Goal: Communication & Community: Answer question/provide support

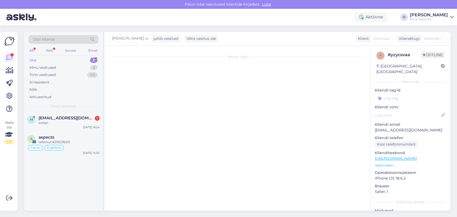
scroll to position [148, 0]
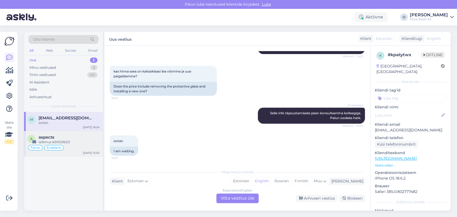
click at [49, 140] on div "tellimus #200216212" at bounding box center [69, 142] width 61 height 5
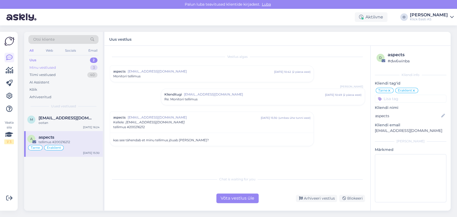
click at [54, 70] on div "Minu vestlused" at bounding box center [42, 67] width 27 height 5
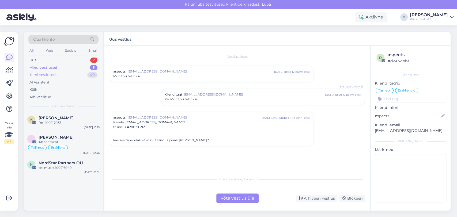
click at [54, 75] on div "Tiimi vestlused" at bounding box center [42, 74] width 26 height 5
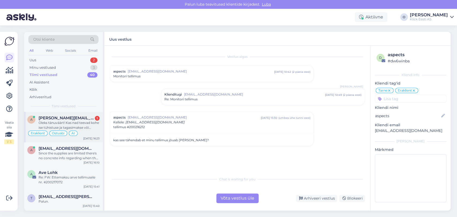
click at [48, 125] on div "Oleks tänuväärt! Kas nad teevad kohe ise tühistuse ja tagasimakse või võtavad e…" at bounding box center [69, 126] width 61 height 10
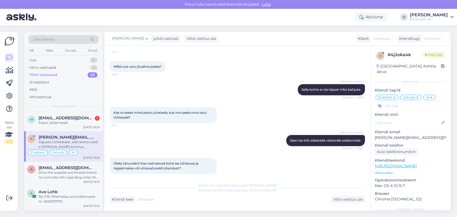
scroll to position [345, 0]
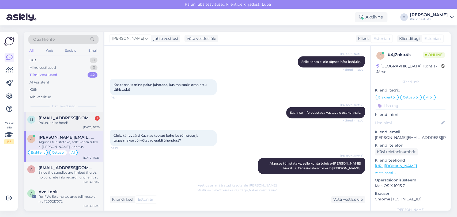
click at [67, 117] on span "[EMAIL_ADDRESS][DOMAIN_NAME]" at bounding box center [67, 118] width 56 height 5
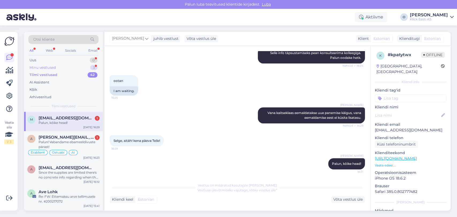
click at [74, 66] on div "Minu vestlused 3" at bounding box center [63, 67] width 70 height 7
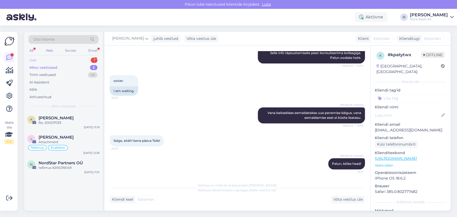
click at [62, 57] on div "Uus 1" at bounding box center [63, 60] width 70 height 7
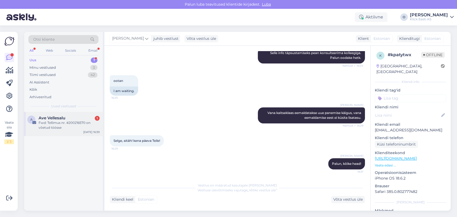
click at [59, 115] on div "A Ave Vellesalu 1 Fwd: Tellimus nr. #200216570 on võetud töösse [DATE] 16:39" at bounding box center [63, 124] width 79 height 24
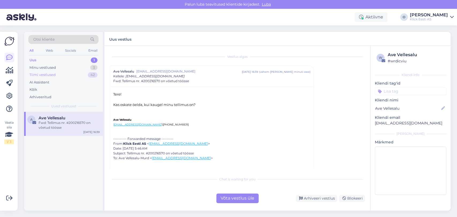
click at [50, 75] on div "Tiimi vestlused" at bounding box center [42, 74] width 26 height 5
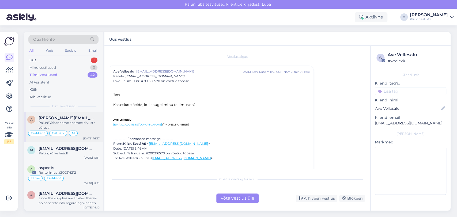
click at [52, 119] on span "[PERSON_NAME][EMAIL_ADDRESS][PERSON_NAME][DOMAIN_NAME]" at bounding box center [67, 118] width 56 height 5
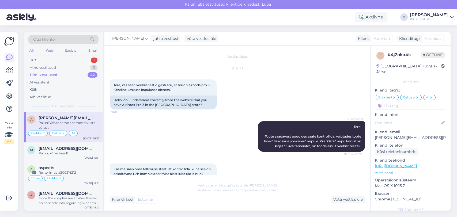
scroll to position [391, 0]
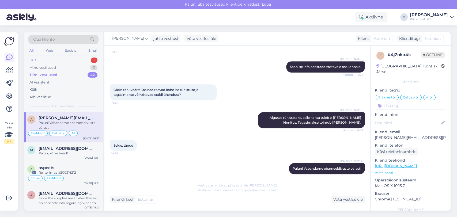
click at [77, 58] on div "Uus 1" at bounding box center [63, 60] width 70 height 7
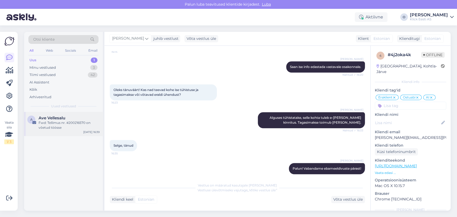
click at [59, 113] on div "A Ave Vellesalu Fwd: Tellimus nr. #200216570 on võetud töösse [DATE] 16:39" at bounding box center [63, 124] width 79 height 24
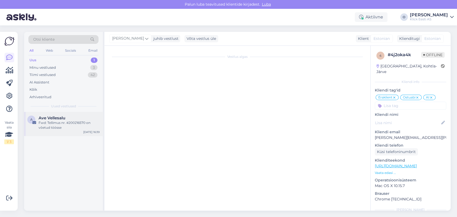
scroll to position [0, 0]
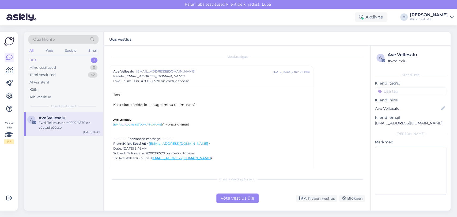
click at [160, 152] on div "---------- Forwarded message --------- From: Klick Eesti AS < [EMAIL_ADDRESS][D…" at bounding box center [211, 149] width 197 height 24
copy div "200216570"
click at [67, 66] on div "Minu vestlused 3" at bounding box center [63, 67] width 70 height 7
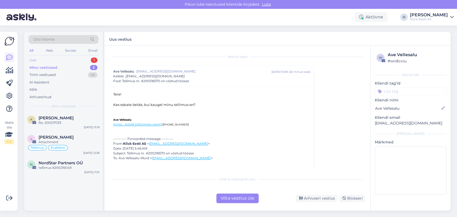
click at [61, 57] on div "Uus 1" at bounding box center [63, 60] width 70 height 7
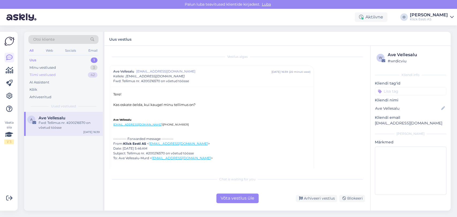
click at [57, 73] on div "Tiimi vestlused 42" at bounding box center [63, 74] width 70 height 7
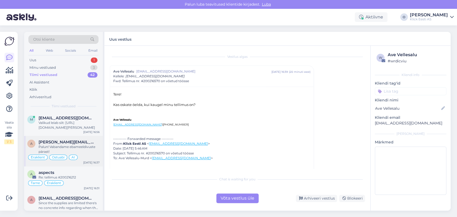
click at [54, 152] on div "Palun! Vabandame ebameeldivuste pärast!" at bounding box center [69, 150] width 61 height 10
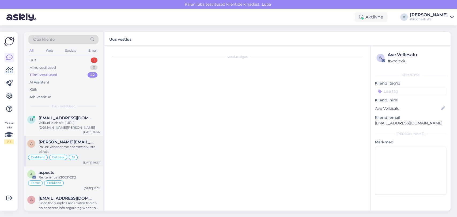
scroll to position [391, 0]
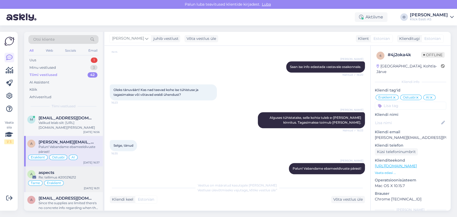
click at [65, 176] on div "Re: tellimus #200216212" at bounding box center [69, 177] width 61 height 5
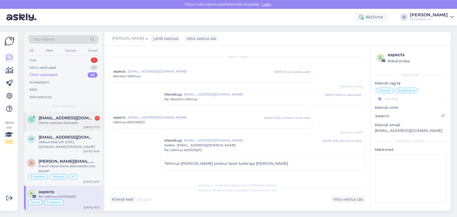
click at [49, 121] on div "Võime vestluse lõpetada." at bounding box center [69, 123] width 61 height 5
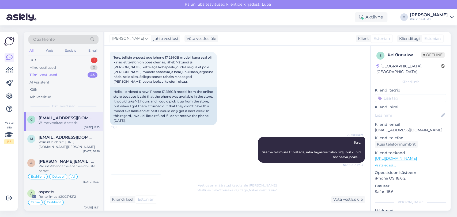
scroll to position [12, 0]
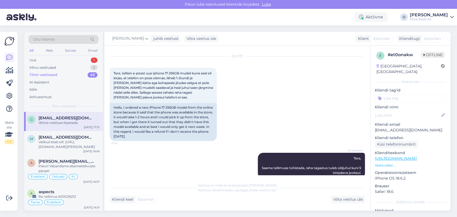
click at [391, 127] on p "[EMAIL_ADDRESS][DOMAIN_NAME]" at bounding box center [411, 130] width 72 height 6
copy p "[EMAIL_ADDRESS][DOMAIN_NAME]"
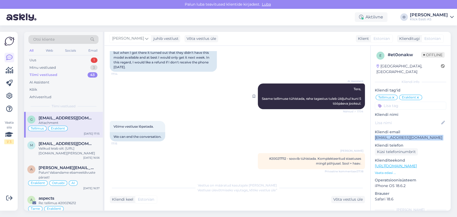
scroll to position [74, 0]
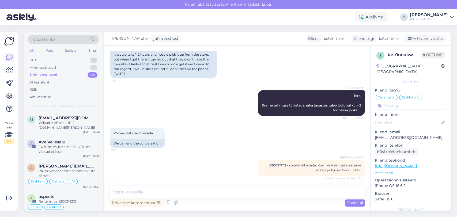
click at [175, 140] on div "Võime vestluse lõpetada. 17:15 We can end the conversation." at bounding box center [237, 138] width 255 height 32
click at [65, 117] on span "[EMAIL_ADDRESS][DOMAIN_NAME]" at bounding box center [67, 118] width 56 height 5
